Goal: Task Accomplishment & Management: Use online tool/utility

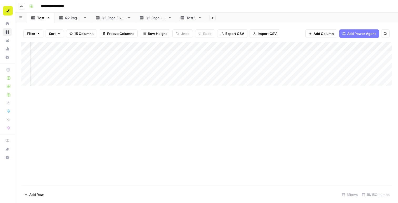
scroll to position [0, 378]
click at [294, 57] on div "Add Column" at bounding box center [206, 64] width 370 height 44
click at [308, 55] on div "Add Column" at bounding box center [206, 64] width 370 height 44
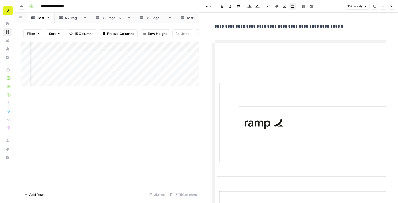
click at [391, 6] on icon "button" at bounding box center [391, 7] width 2 height 2
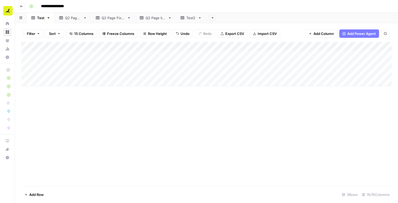
click at [76, 17] on div "Q2 Page 1" at bounding box center [73, 17] width 16 height 5
click at [42, 17] on div "Test" at bounding box center [40, 17] width 7 height 5
